Goal: Task Accomplishment & Management: Complete application form

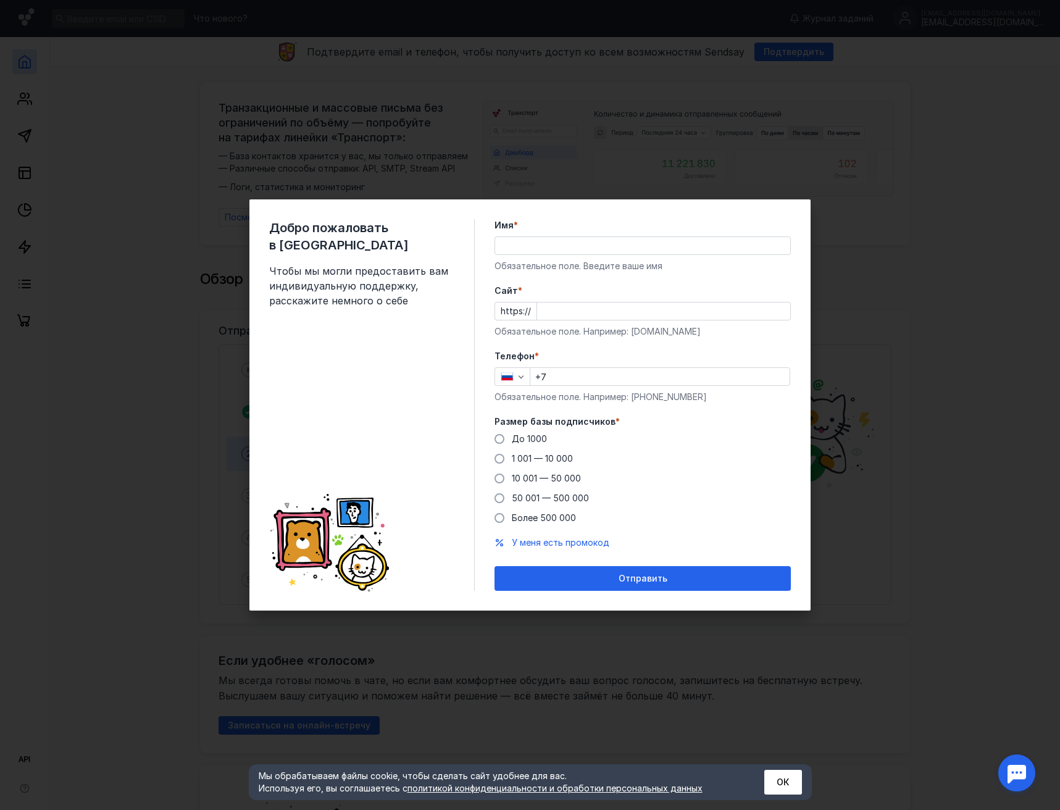
drag, startPoint x: 0, startPoint y: 0, endPoint x: 559, endPoint y: 311, distance: 639.6
click at [559, 311] on input "Cайт *" at bounding box center [663, 311] width 253 height 17
type input "л"
type input "[DOMAIN_NAME]"
click at [503, 443] on label "До 1000" at bounding box center [521, 439] width 52 height 12
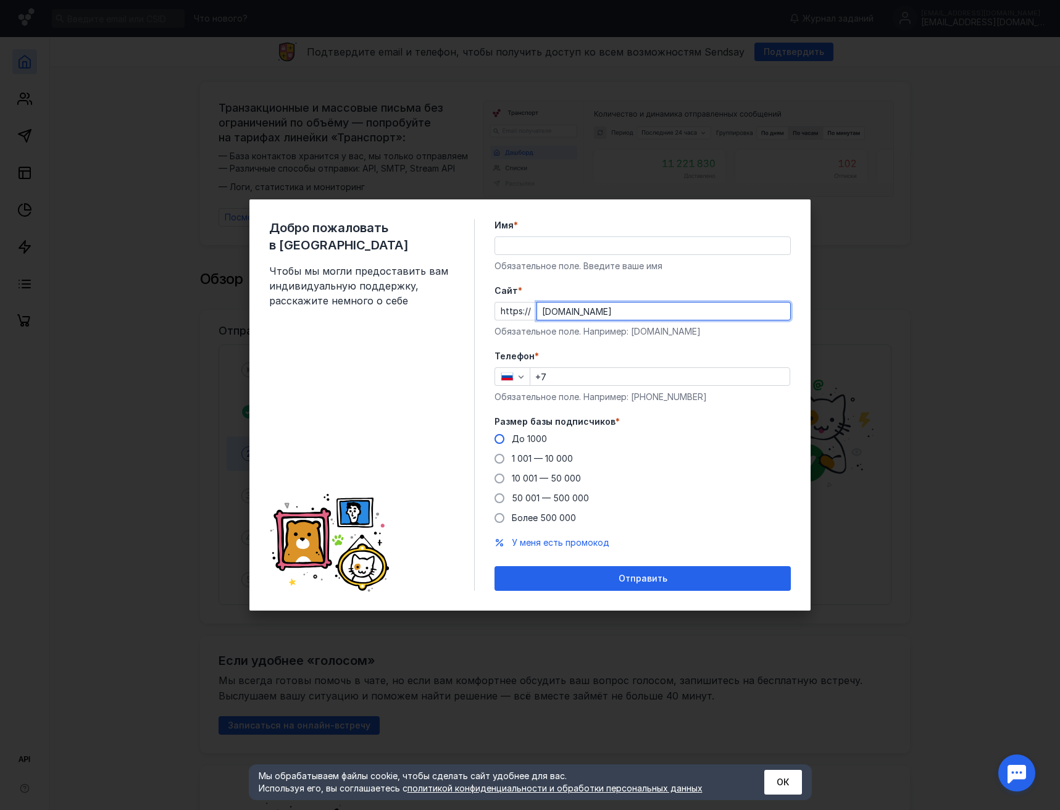
click at [0, 0] on input "До 1000" at bounding box center [0, 0] width 0 height 0
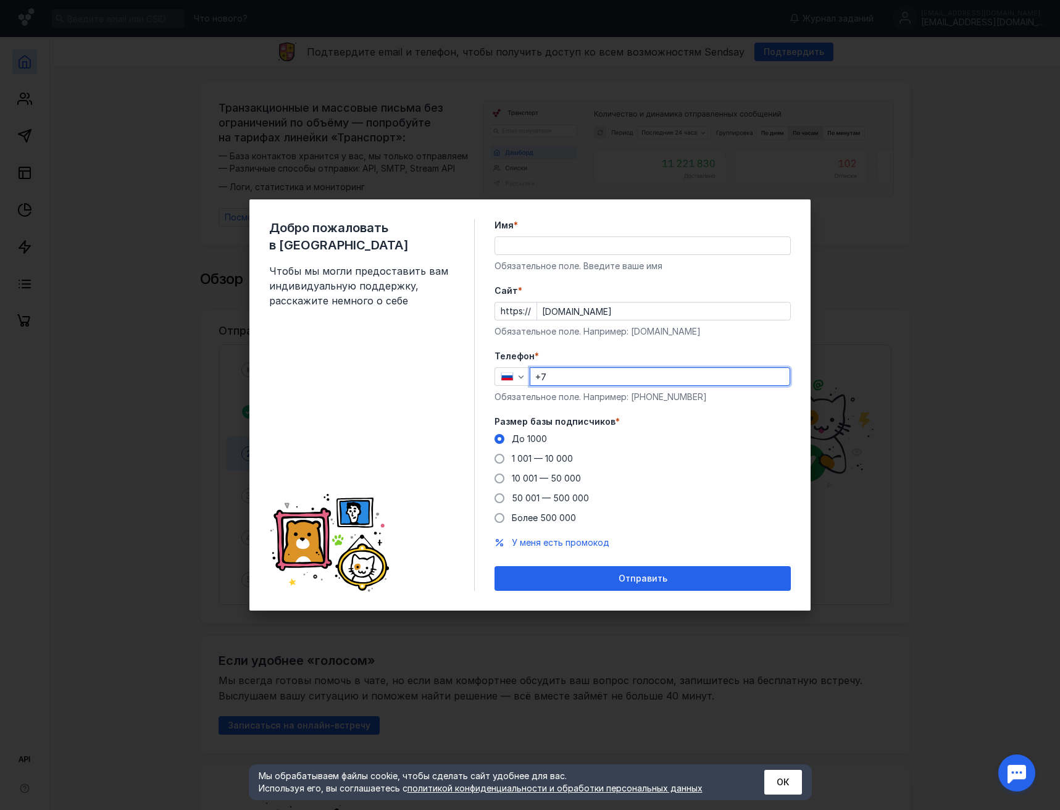
click at [596, 370] on input "+7" at bounding box center [659, 376] width 259 height 17
type input "[PHONE_NUMBER]"
click at [600, 253] on input "Имя *" at bounding box center [642, 245] width 295 height 17
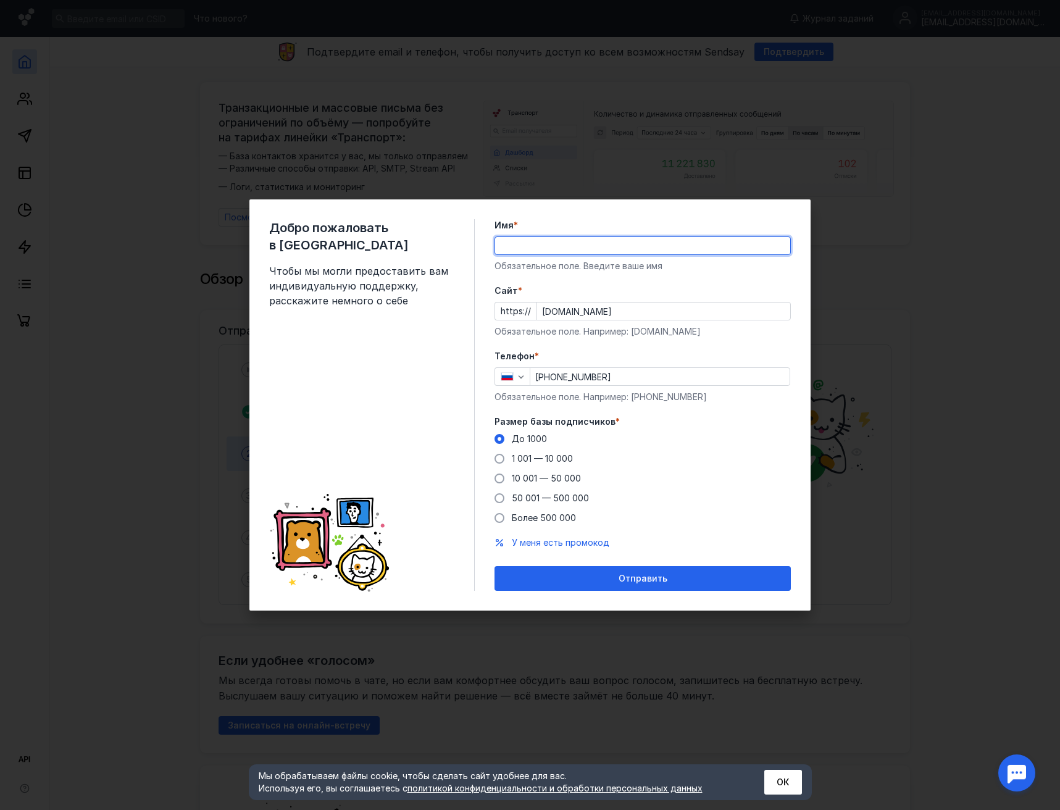
type input "B"
type input "[PERSON_NAME]"
click at [622, 583] on span "Отправить" at bounding box center [643, 579] width 49 height 10
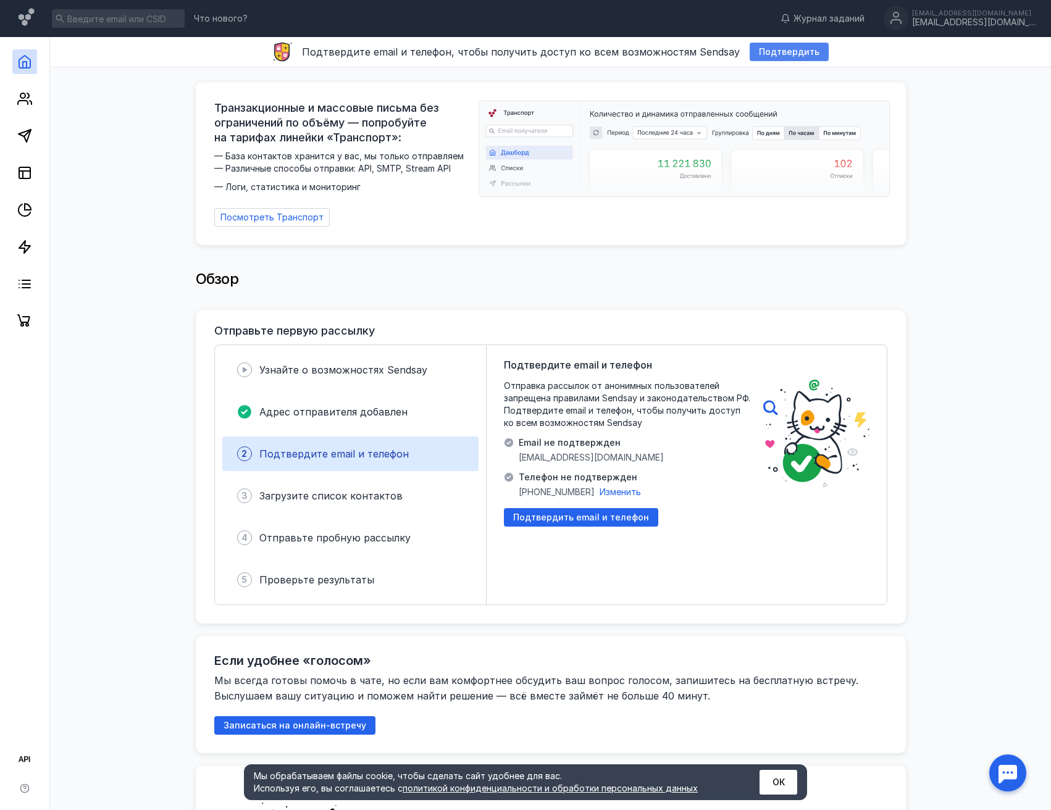
click at [796, 51] on span "Подтвердить" at bounding box center [789, 52] width 61 height 10
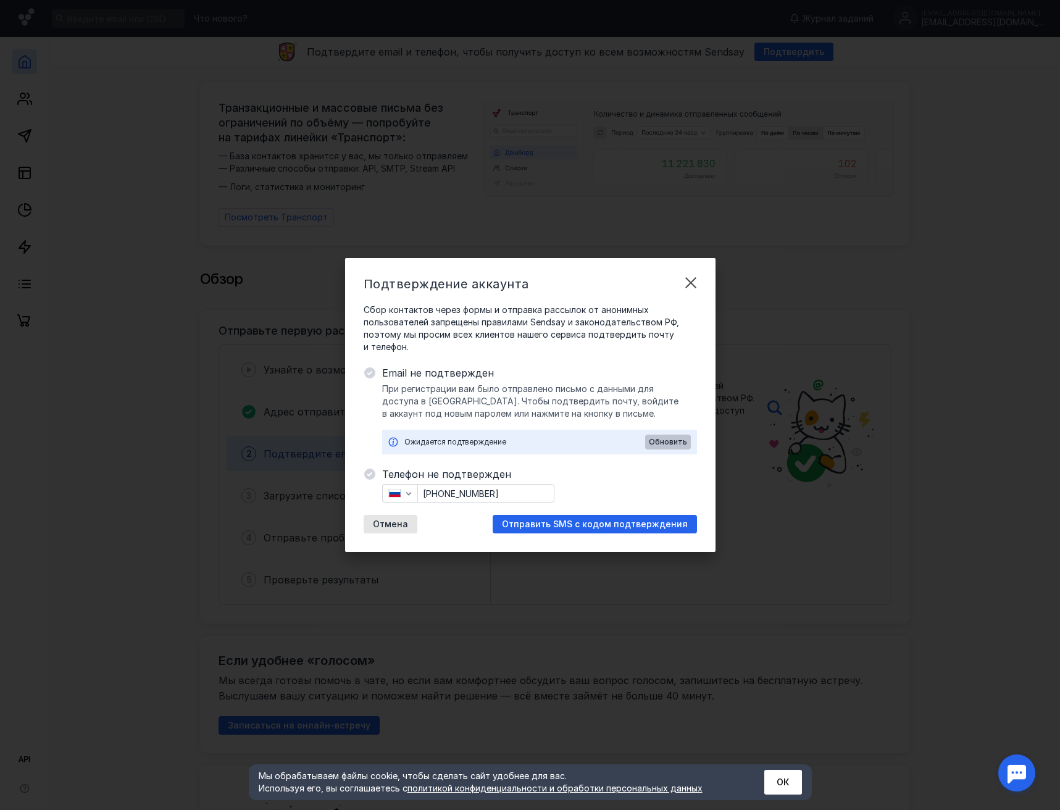
click at [667, 443] on span "Обновить" at bounding box center [668, 442] width 38 height 9
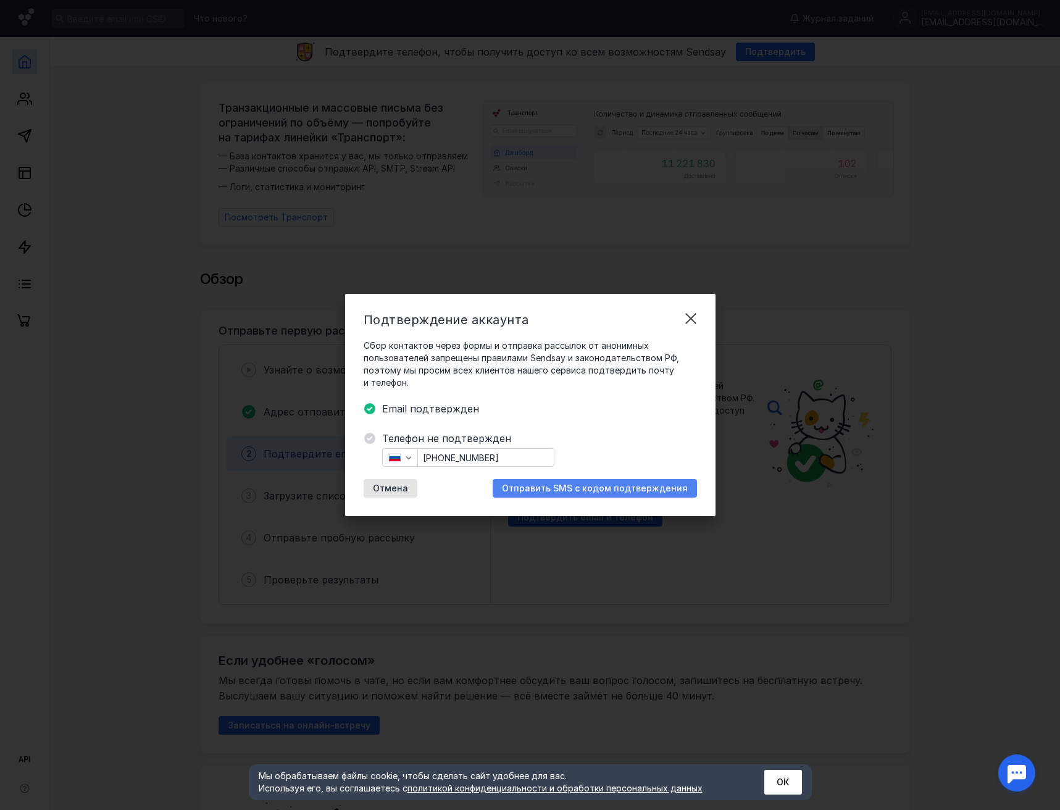
click at [559, 490] on span "Отправить SMS с кодом подтверждения" at bounding box center [595, 488] width 186 height 10
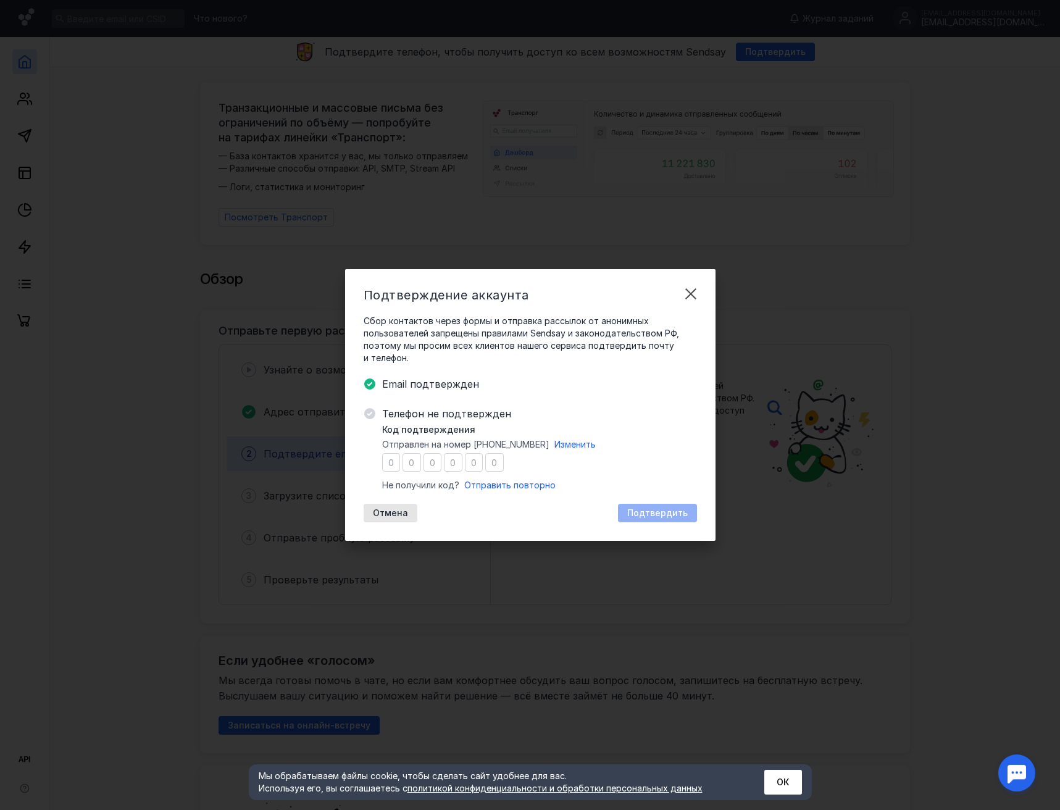
type input "9"
type input "6"
type input "8"
type input "2"
type input "7"
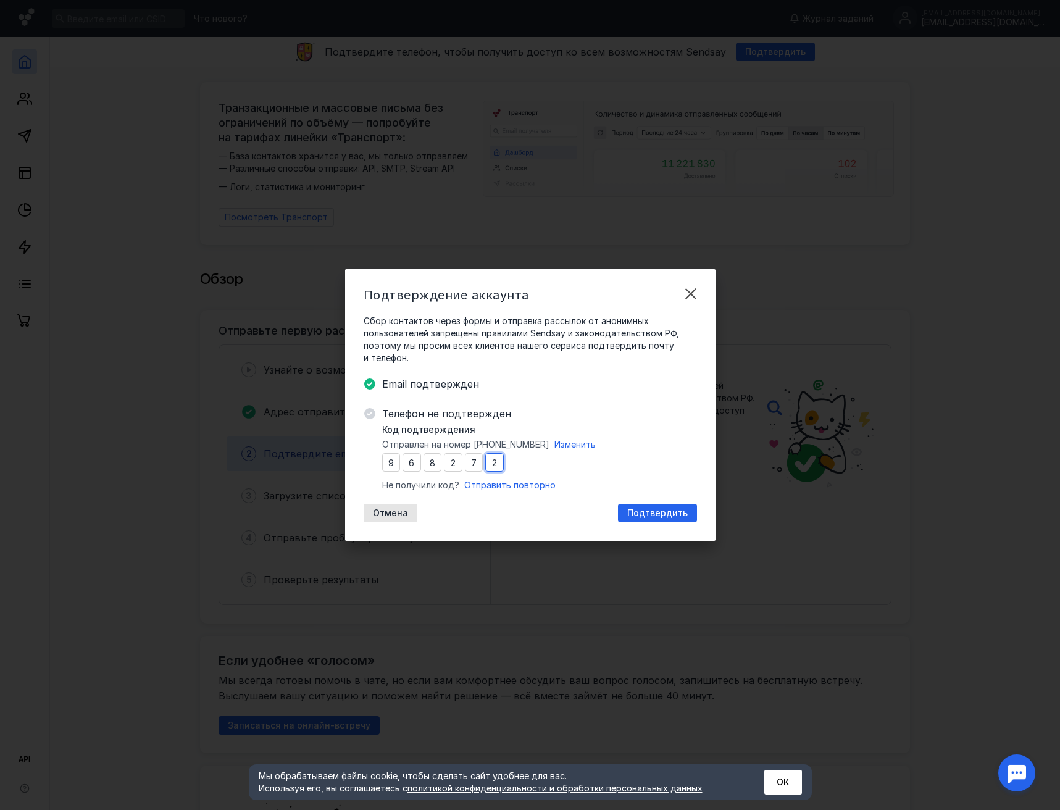
type input "2"
click at [682, 508] on span "Подтвердить" at bounding box center [657, 513] width 61 height 10
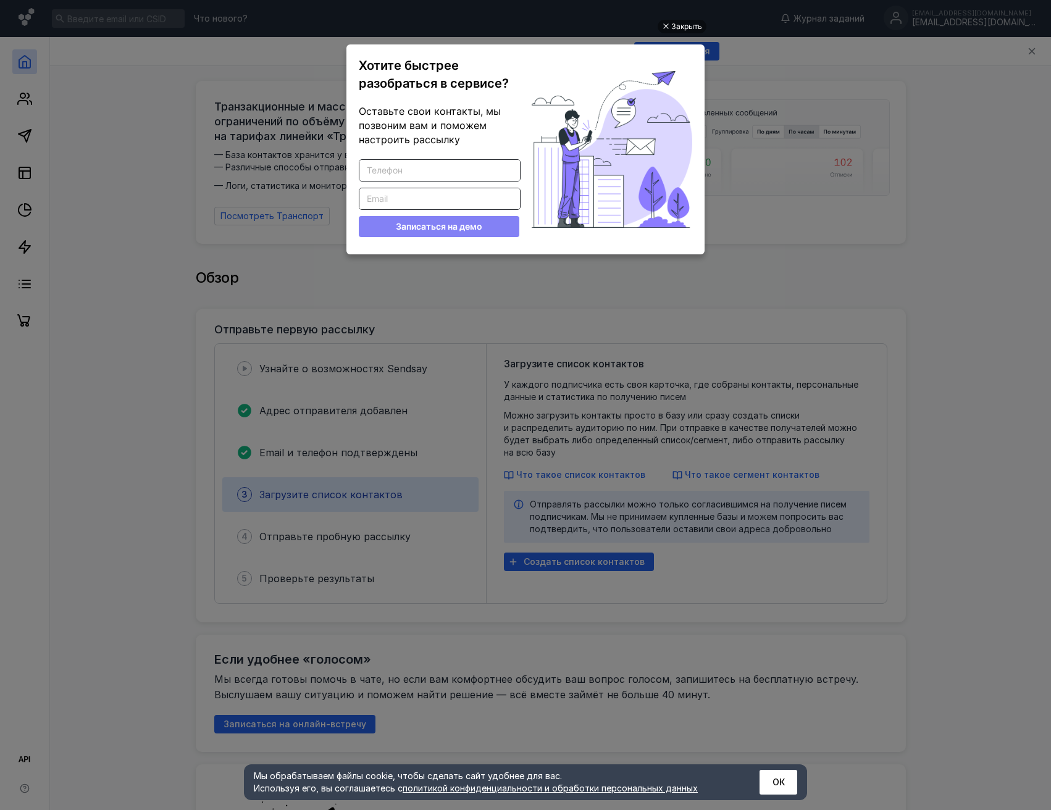
click at [184, 88] on ul "Закрыть Хотите быстрее разобраться в сервисе? Оставьте свои контакты, мы позвон…" at bounding box center [525, 406] width 1051 height 810
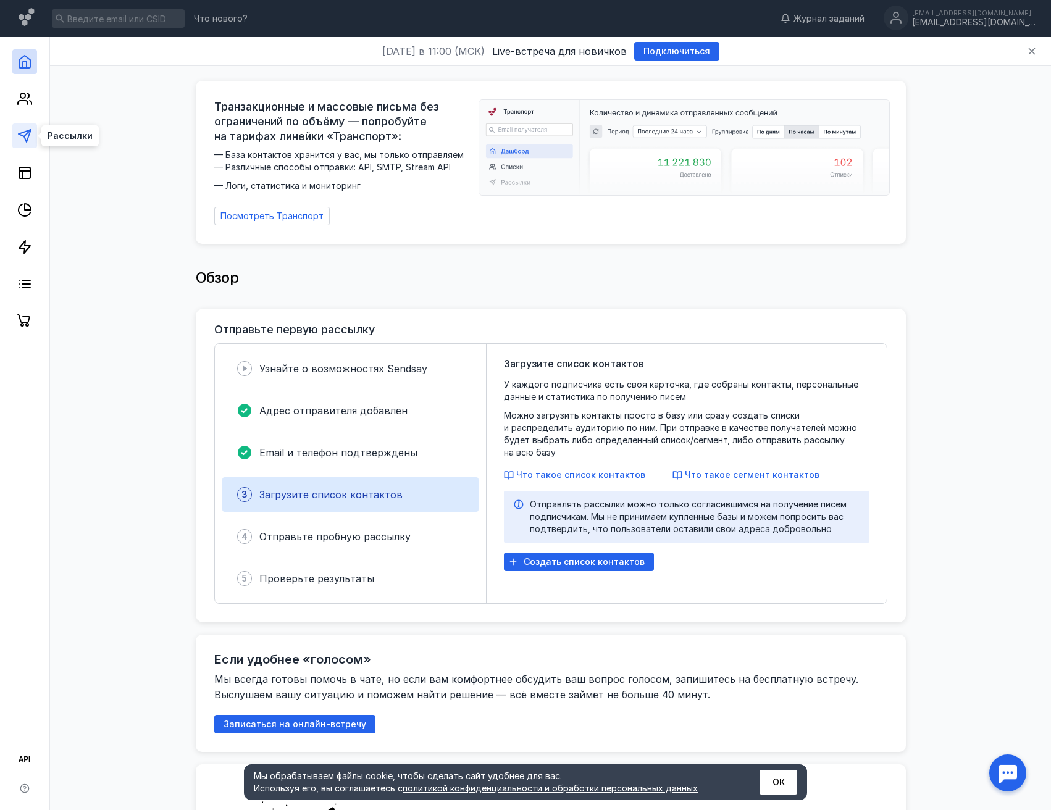
click at [18, 135] on icon at bounding box center [24, 135] width 15 height 15
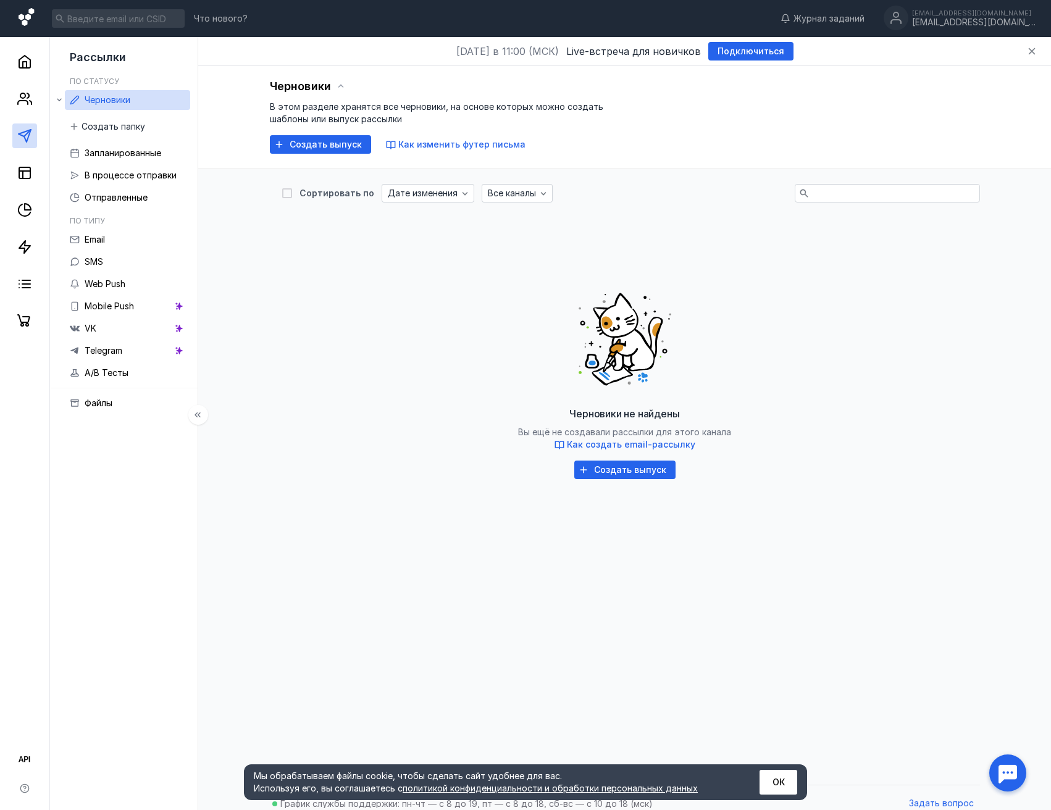
click at [22, 20] on icon at bounding box center [28, 18] width 18 height 21
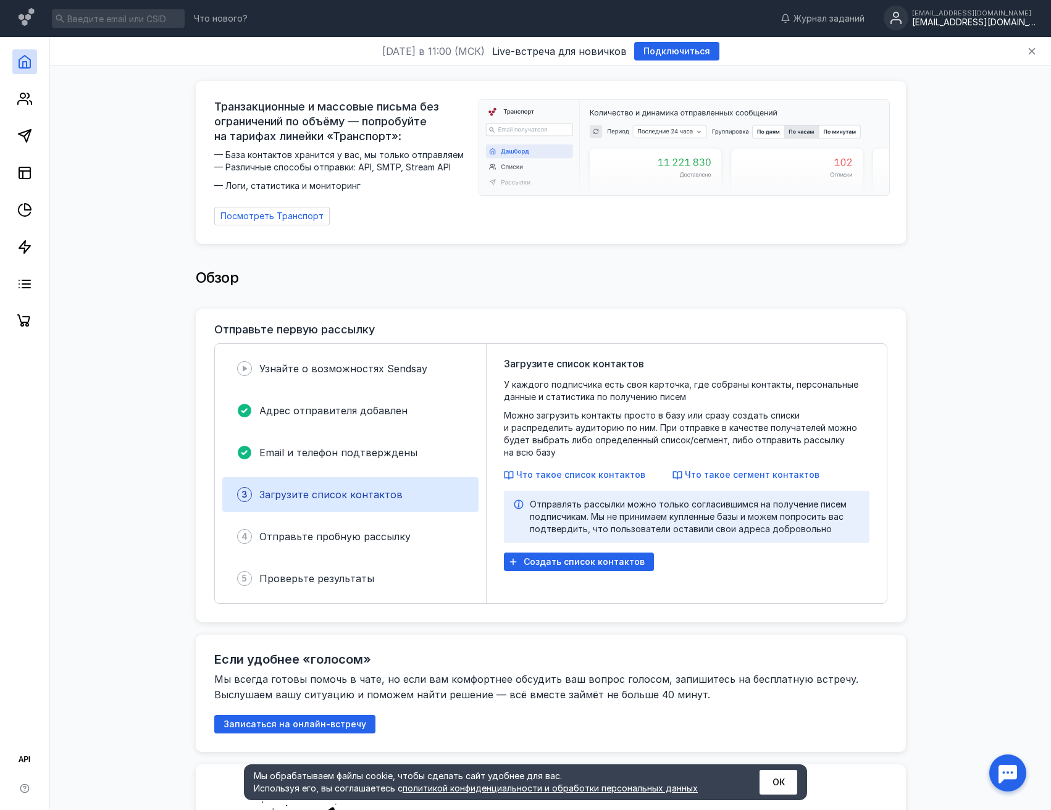
click at [982, 21] on div "[EMAIL_ADDRESS][DOMAIN_NAME]" at bounding box center [973, 22] width 123 height 10
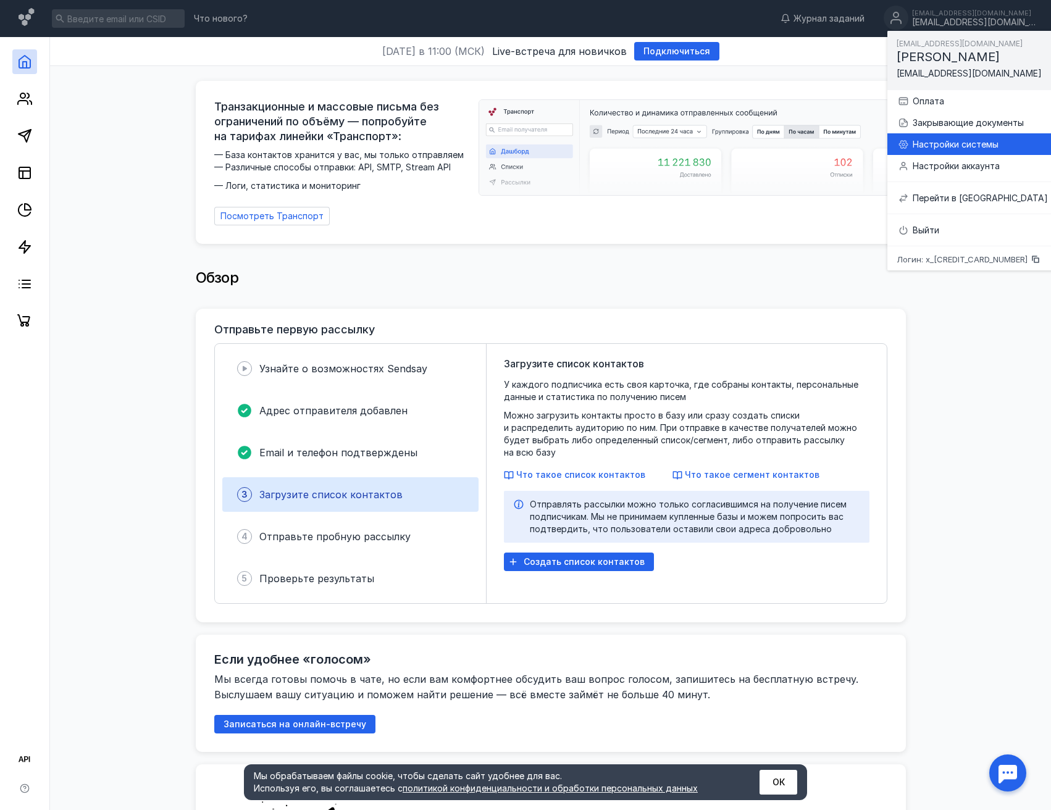
click at [932, 148] on div "Настройки системы" at bounding box center [980, 144] width 135 height 12
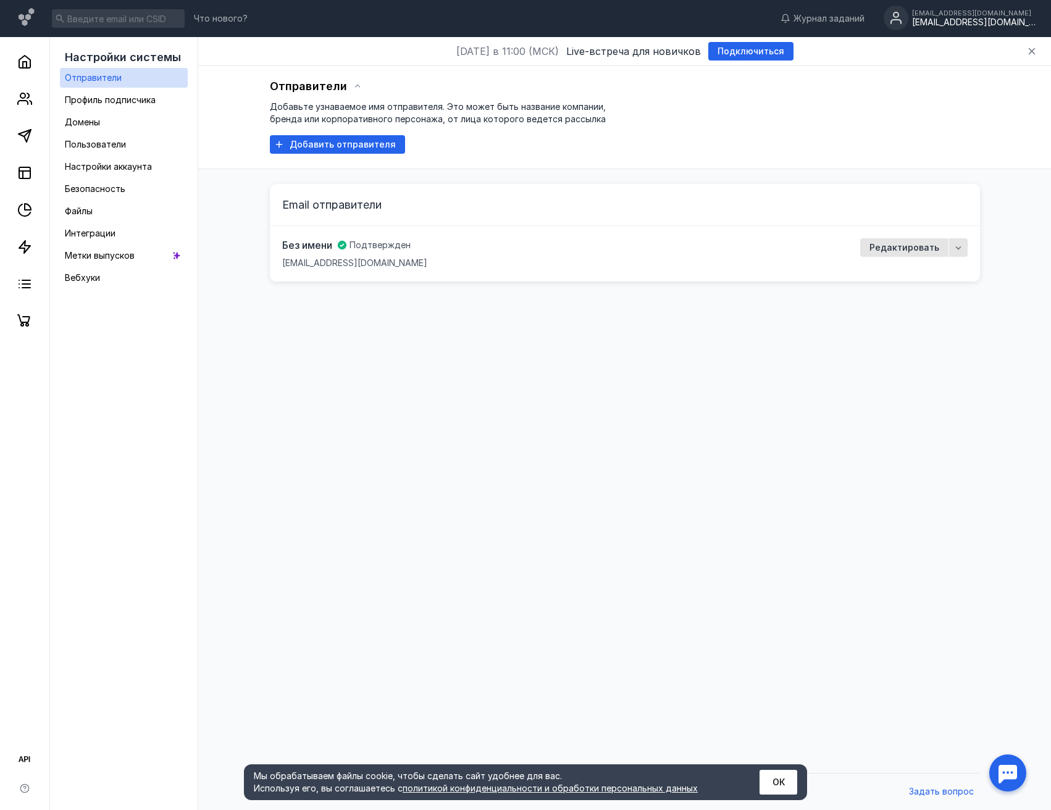
click at [355, 262] on span "[EMAIL_ADDRESS][DOMAIN_NAME]" at bounding box center [354, 263] width 145 height 12
click at [900, 245] on span "Редактировать" at bounding box center [904, 248] width 70 height 10
click at [979, 13] on div "[EMAIL_ADDRESS][DOMAIN_NAME]" at bounding box center [973, 12] width 123 height 7
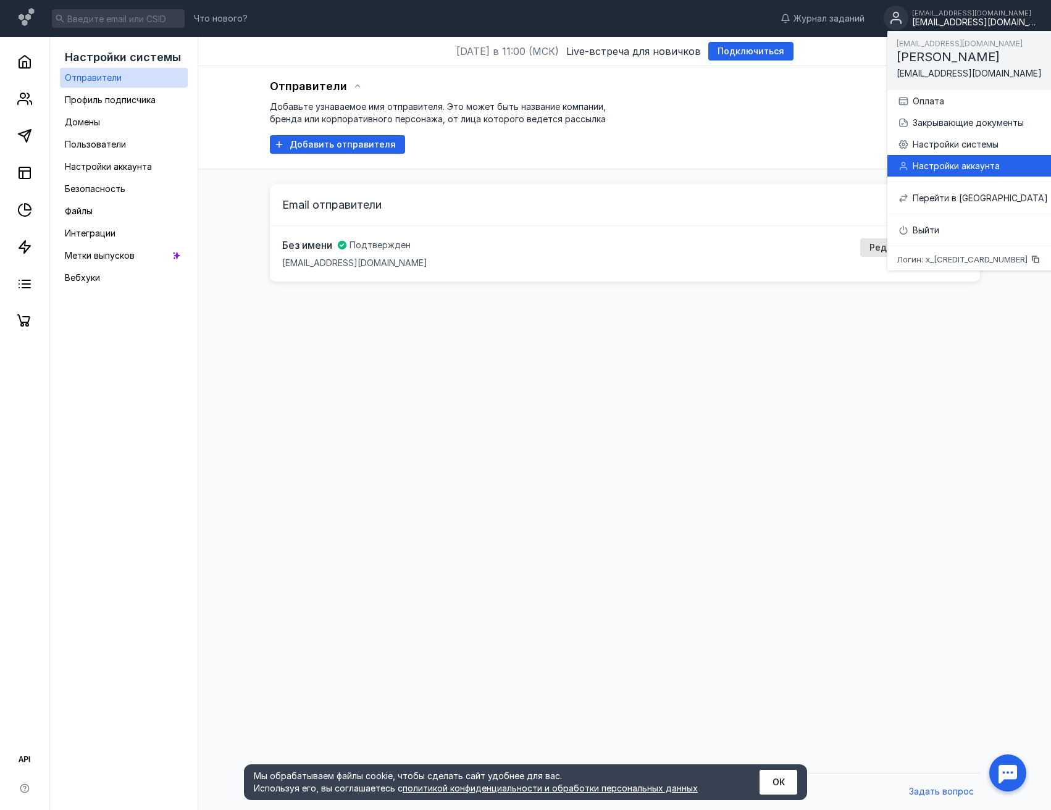
click at [958, 165] on div "Настройки аккаунта" at bounding box center [980, 166] width 135 height 12
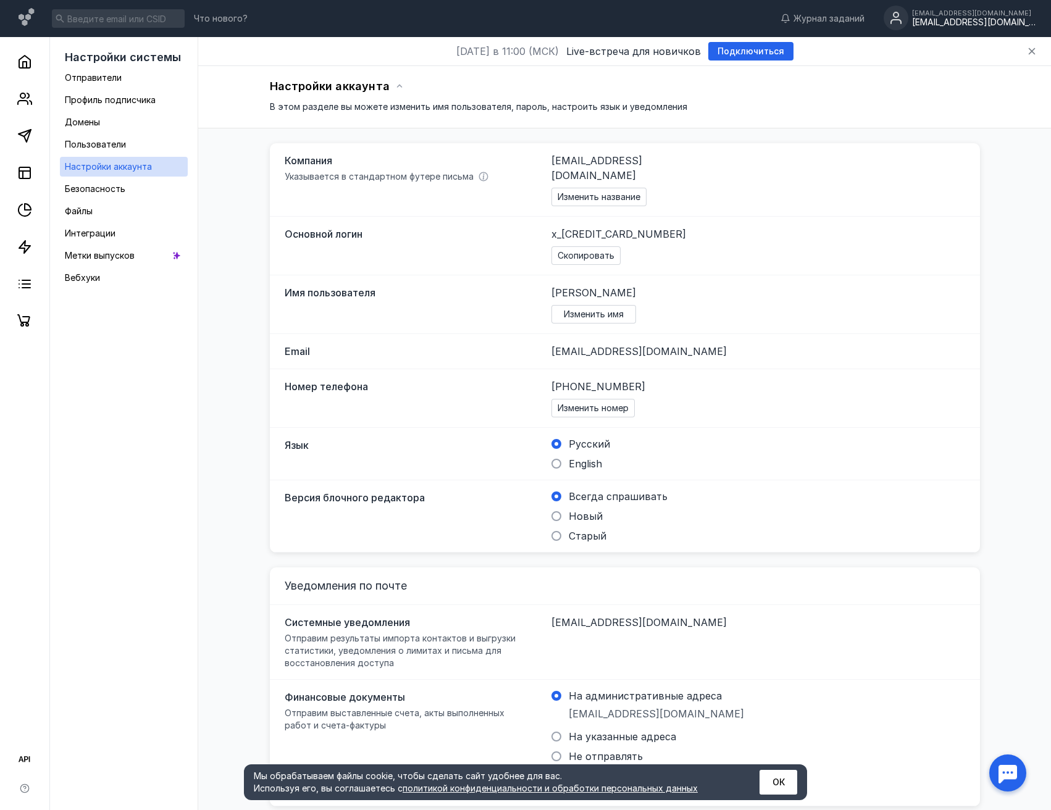
click at [312, 169] on div "Компания Указывается в стандартном футере письма" at bounding box center [408, 168] width 247 height 30
click at [600, 192] on span "Изменить название" at bounding box center [599, 197] width 83 height 10
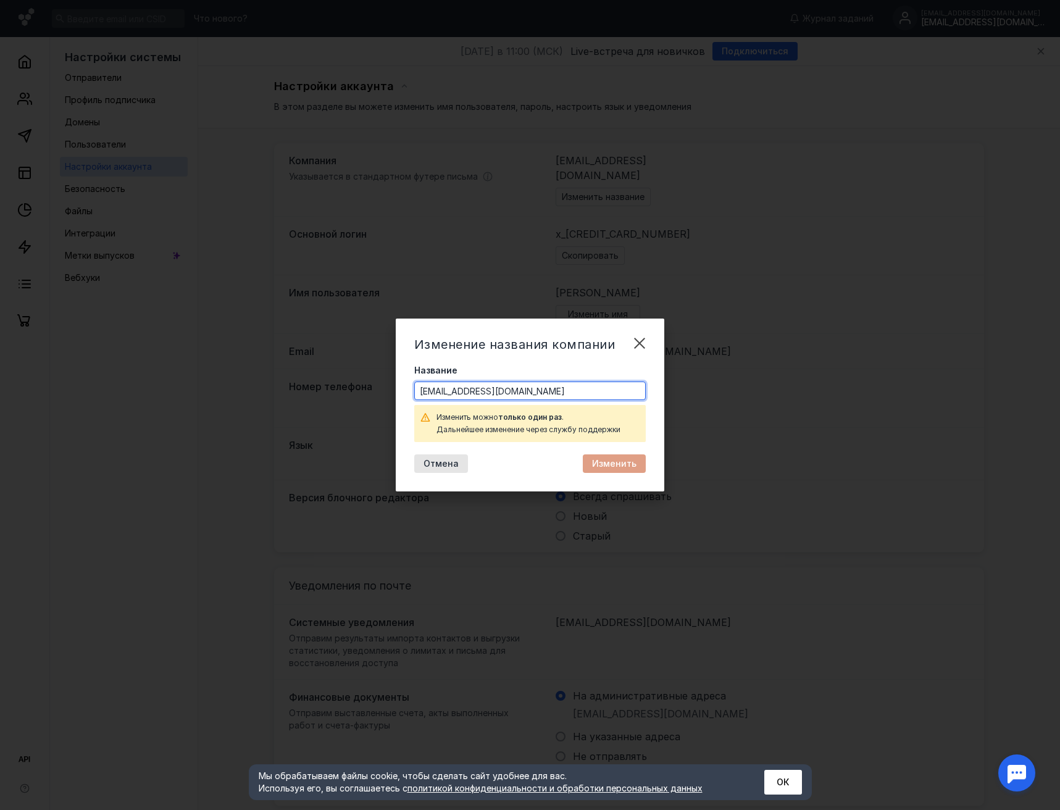
click at [519, 390] on input "[EMAIL_ADDRESS][DOMAIN_NAME]" at bounding box center [530, 390] width 231 height 17
type input "Kraken"
type input "Kraken Academy"
click at [618, 460] on span "Изменить" at bounding box center [614, 464] width 44 height 10
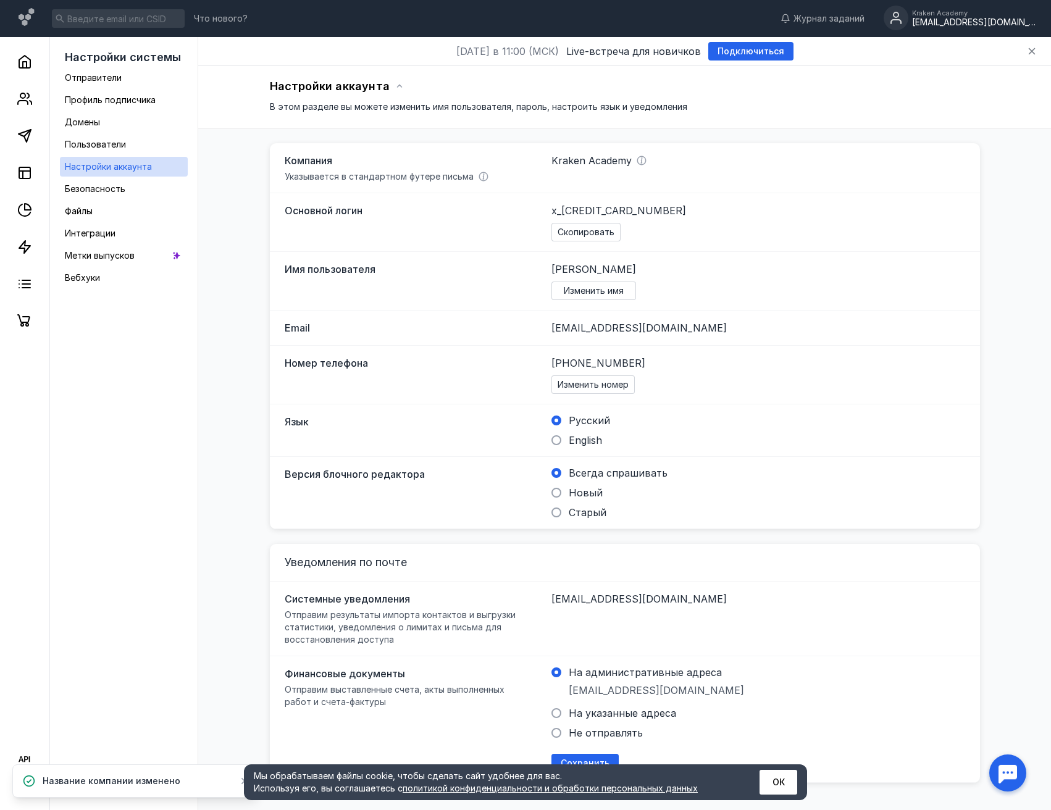
click at [593, 333] on span "[EMAIL_ADDRESS][DOMAIN_NAME]" at bounding box center [638, 328] width 175 height 12
click at [130, 96] on span "Профиль подписчика" at bounding box center [110, 99] width 91 height 10
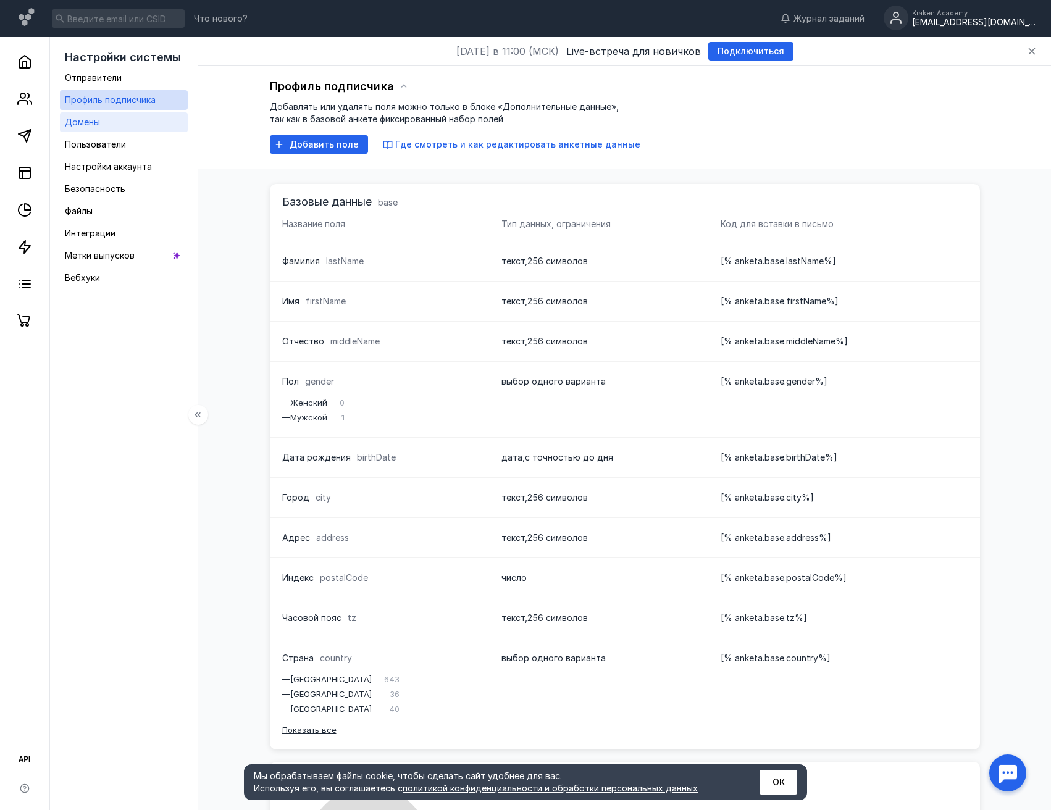
click at [122, 123] on link "Домены" at bounding box center [124, 122] width 128 height 20
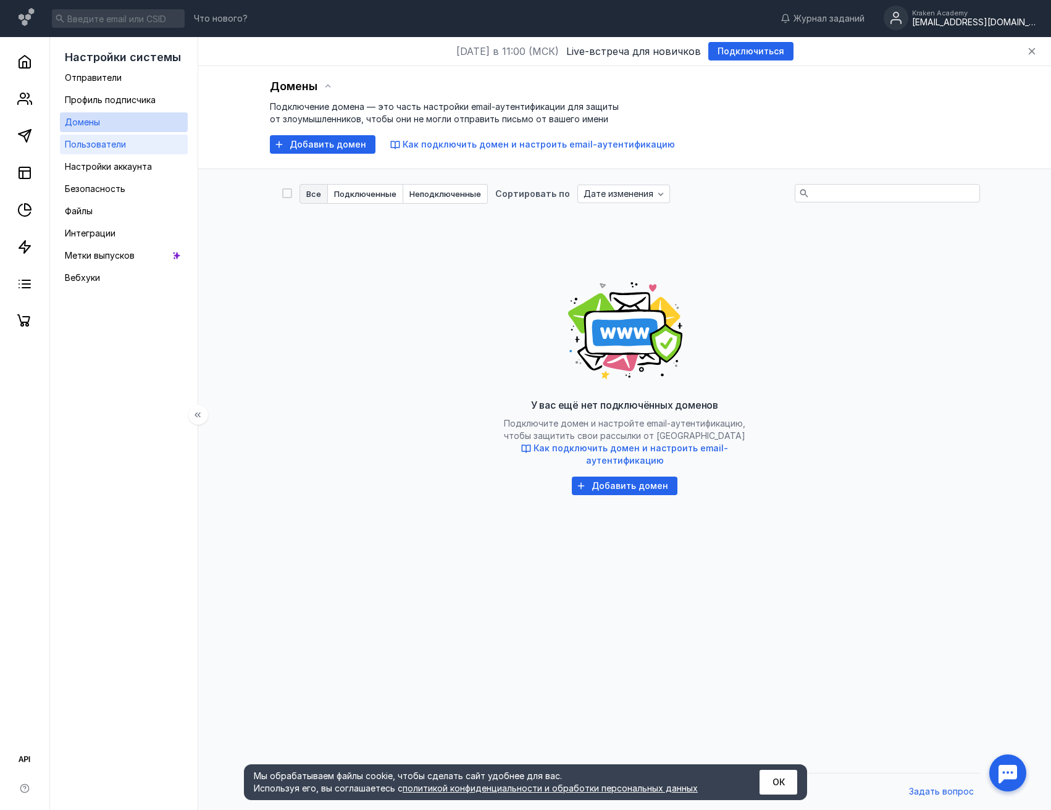
click at [118, 148] on span "Пользователи" at bounding box center [95, 144] width 61 height 10
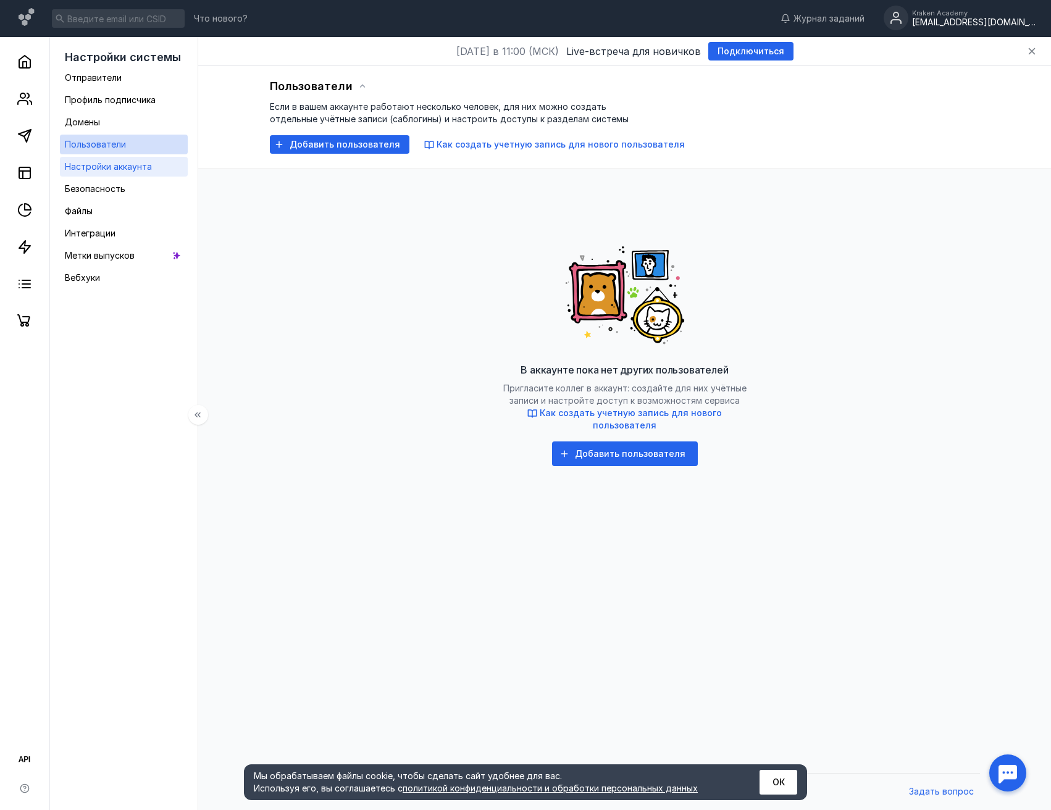
click at [145, 174] on link "Настройки аккаунта" at bounding box center [124, 167] width 128 height 20
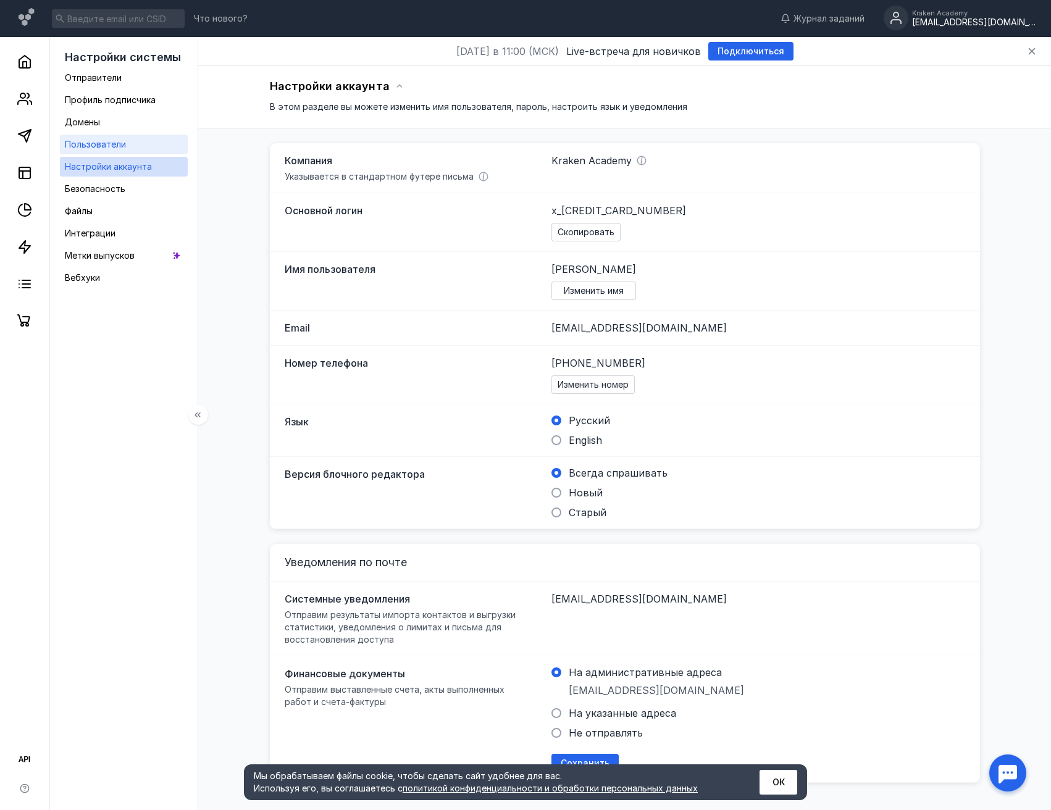
click at [125, 143] on link "Пользователи" at bounding box center [124, 145] width 128 height 20
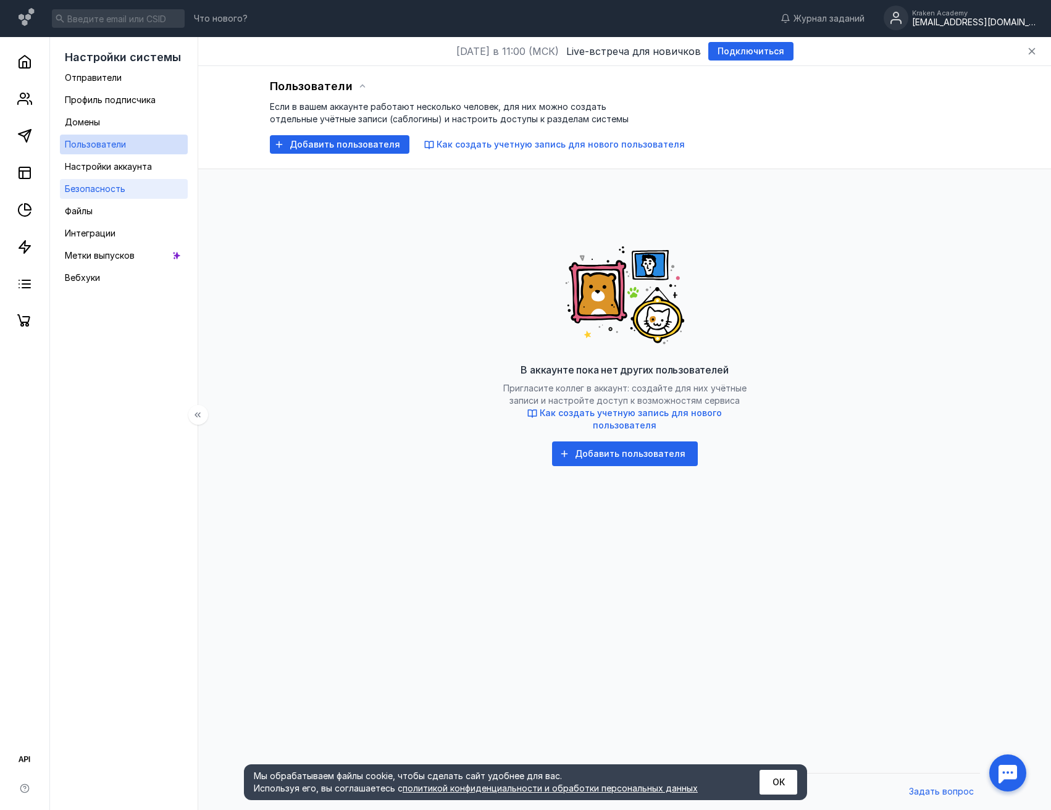
click at [103, 194] on div "Безопасность" at bounding box center [95, 189] width 61 height 15
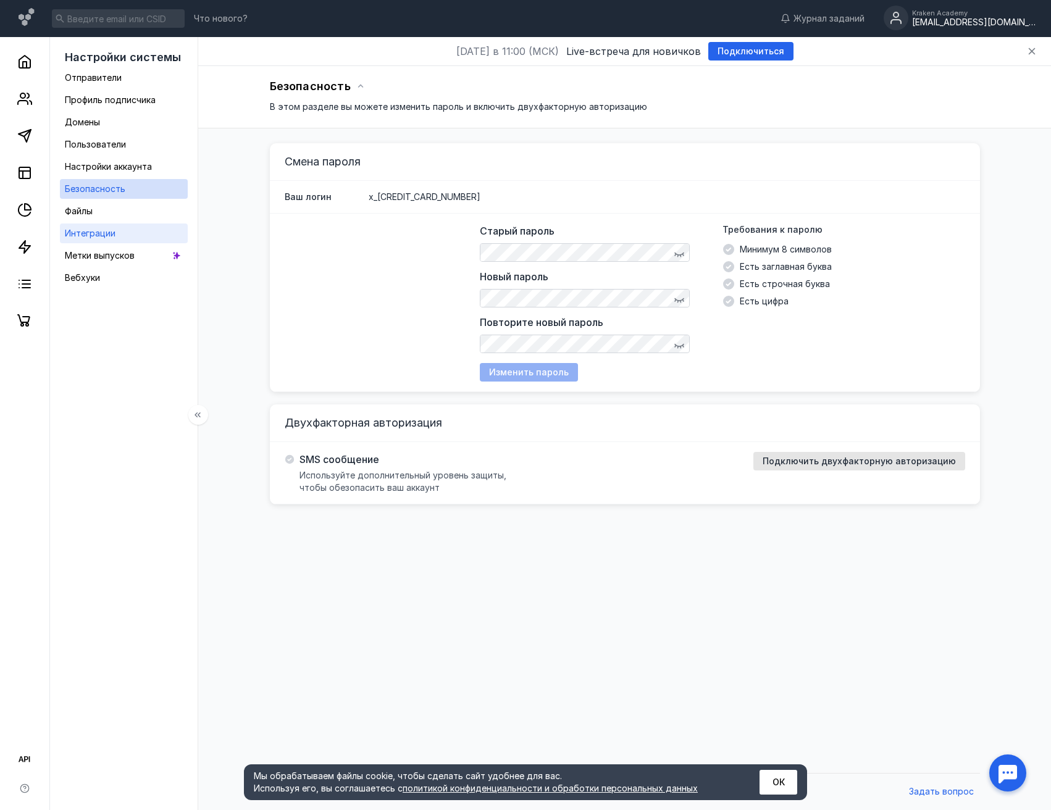
click at [96, 224] on link "Интеграции" at bounding box center [124, 234] width 128 height 20
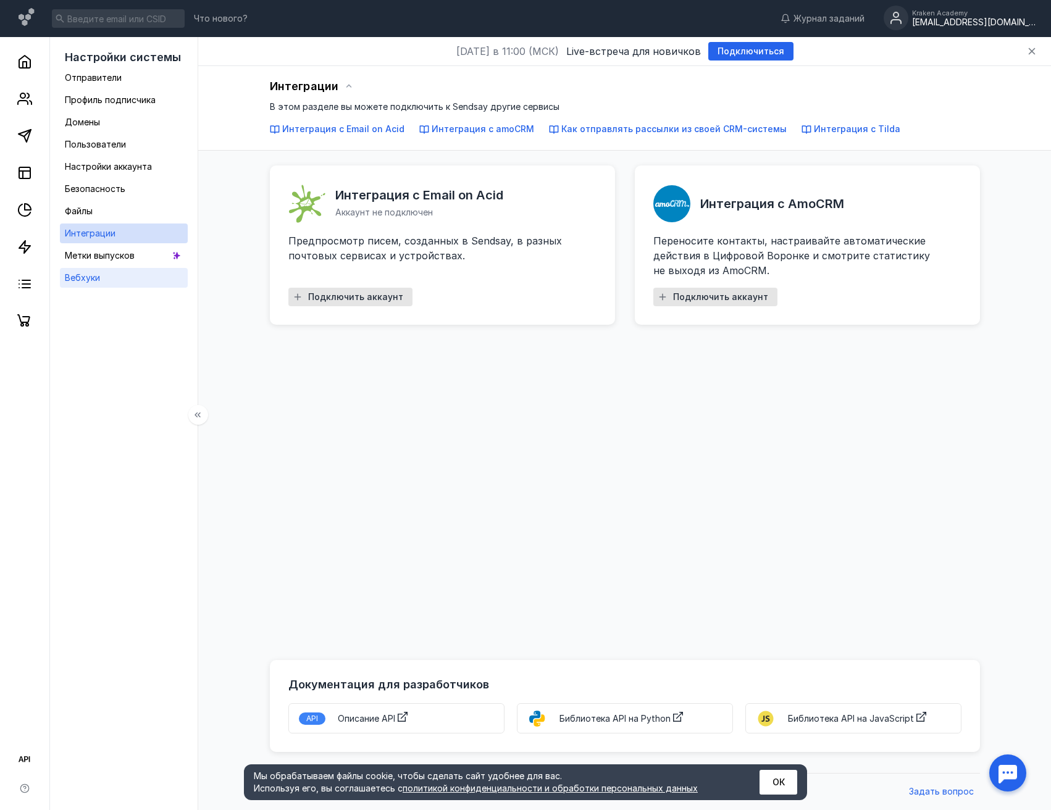
click at [102, 277] on link "Вебхуки" at bounding box center [124, 278] width 128 height 20
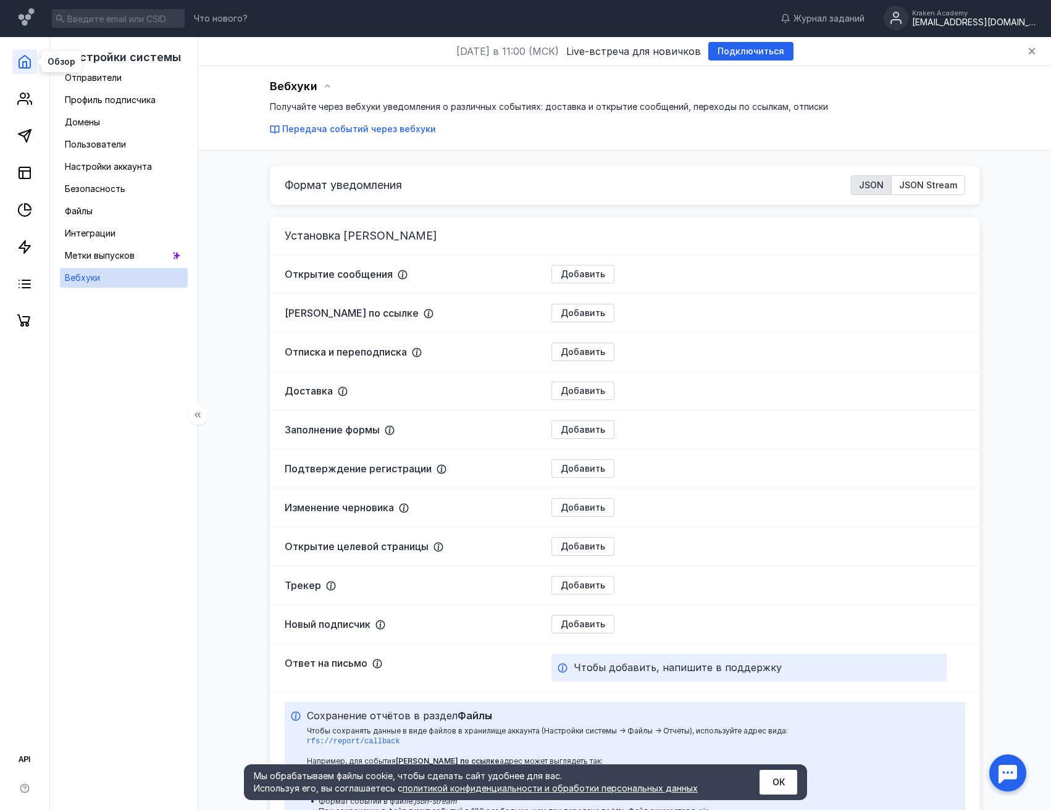
click at [26, 67] on polyline at bounding box center [25, 65] width 4 height 6
